Goal: Information Seeking & Learning: Stay updated

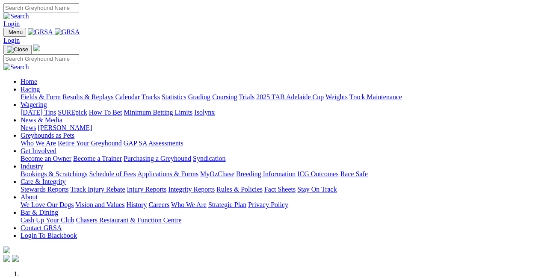
click at [62, 116] on link "News & Media" at bounding box center [42, 119] width 42 height 7
click at [36, 124] on link "News" at bounding box center [28, 127] width 15 height 7
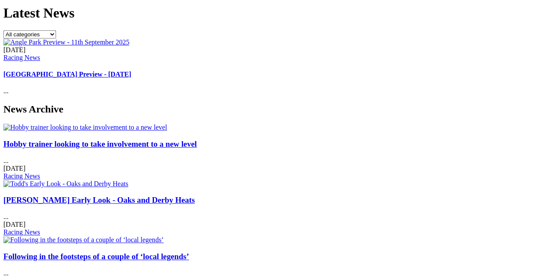
scroll to position [0, 2]
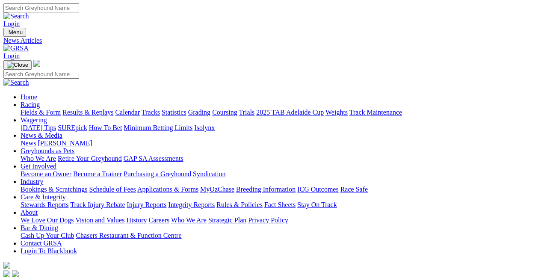
click at [66, 193] on link "Care & Integrity" at bounding box center [43, 196] width 45 height 7
click at [215, 201] on link "Integrity Reports" at bounding box center [191, 204] width 47 height 7
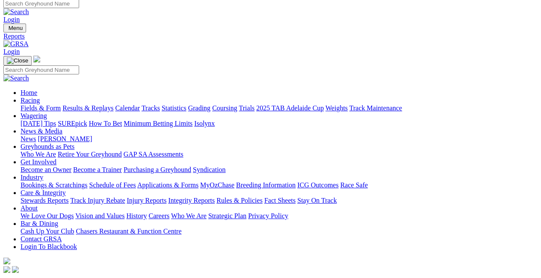
scroll to position [4, 0]
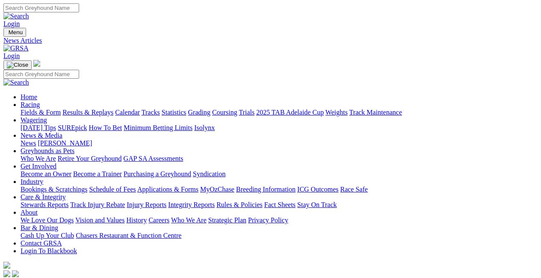
scroll to position [0, 2]
